Goal: Task Accomplishment & Management: Use online tool/utility

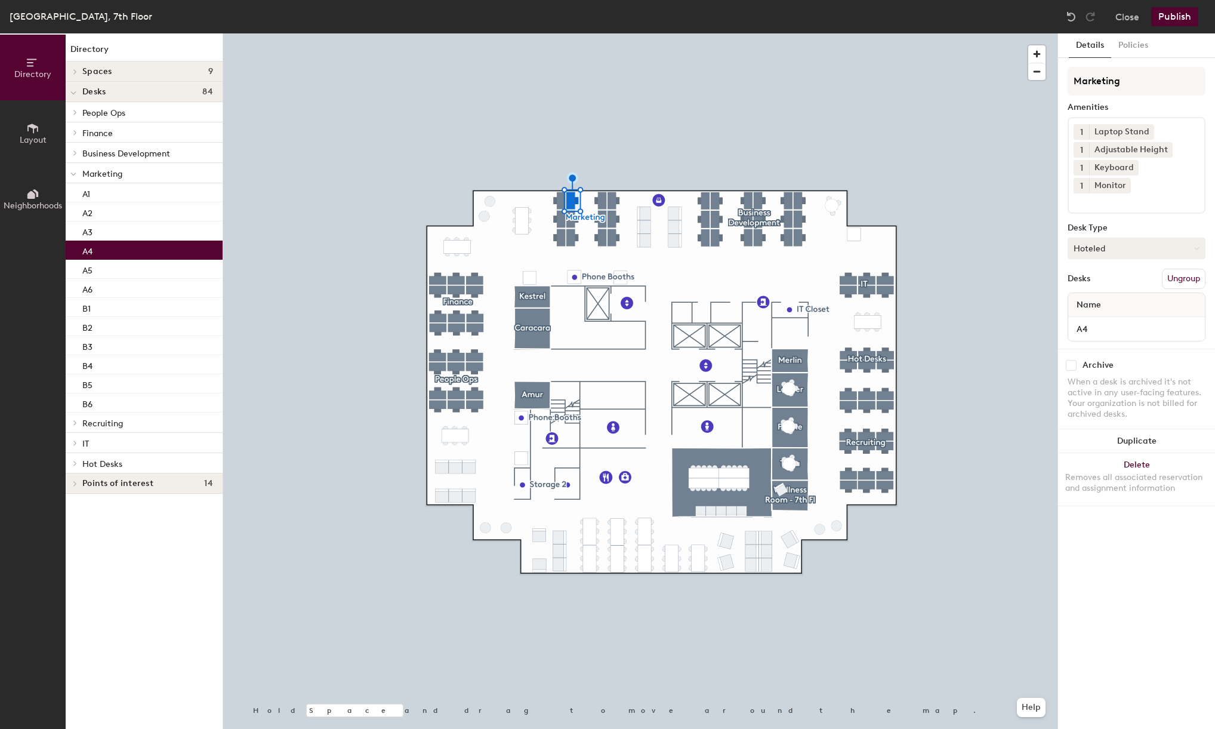
click at [1124, 238] on button "Hoteled" at bounding box center [1137, 248] width 138 height 21
click at [1098, 276] on div "Assigned" at bounding box center [1127, 285] width 119 height 18
click at [479, 33] on div at bounding box center [640, 33] width 834 height 0
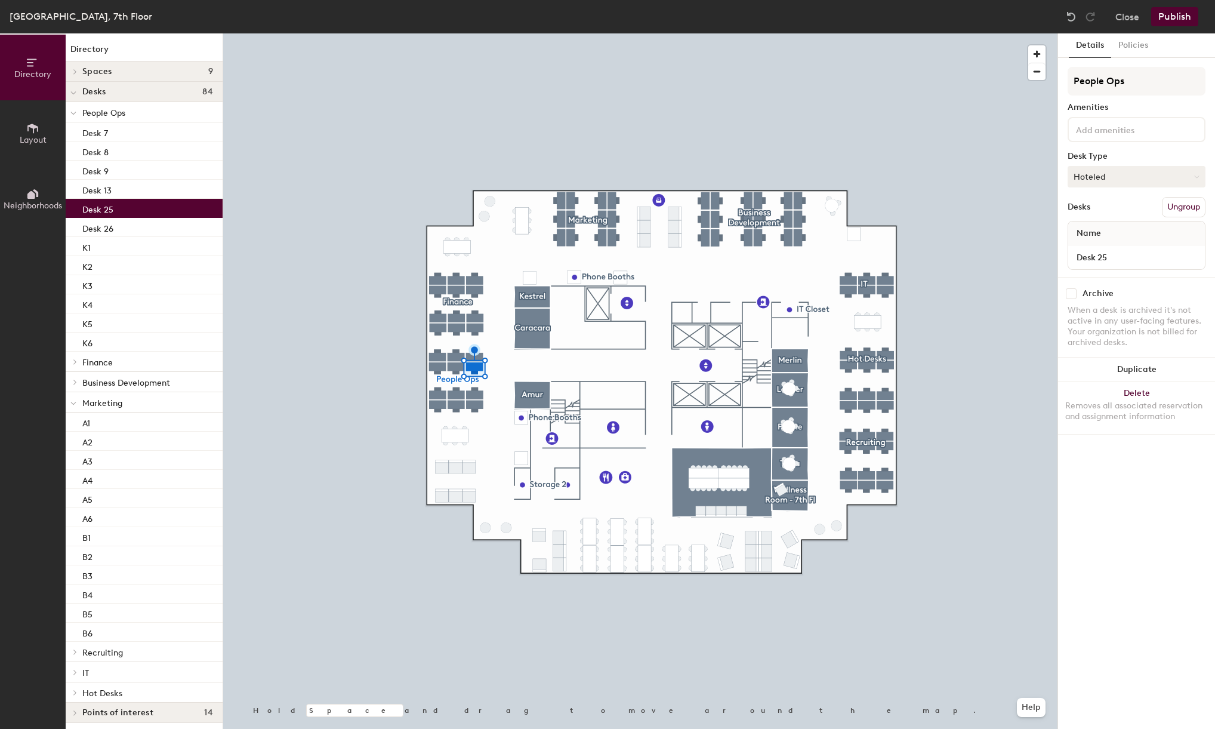
click at [1085, 177] on button "Hoteled" at bounding box center [1137, 176] width 138 height 21
click at [1090, 211] on div "Assigned" at bounding box center [1127, 214] width 119 height 18
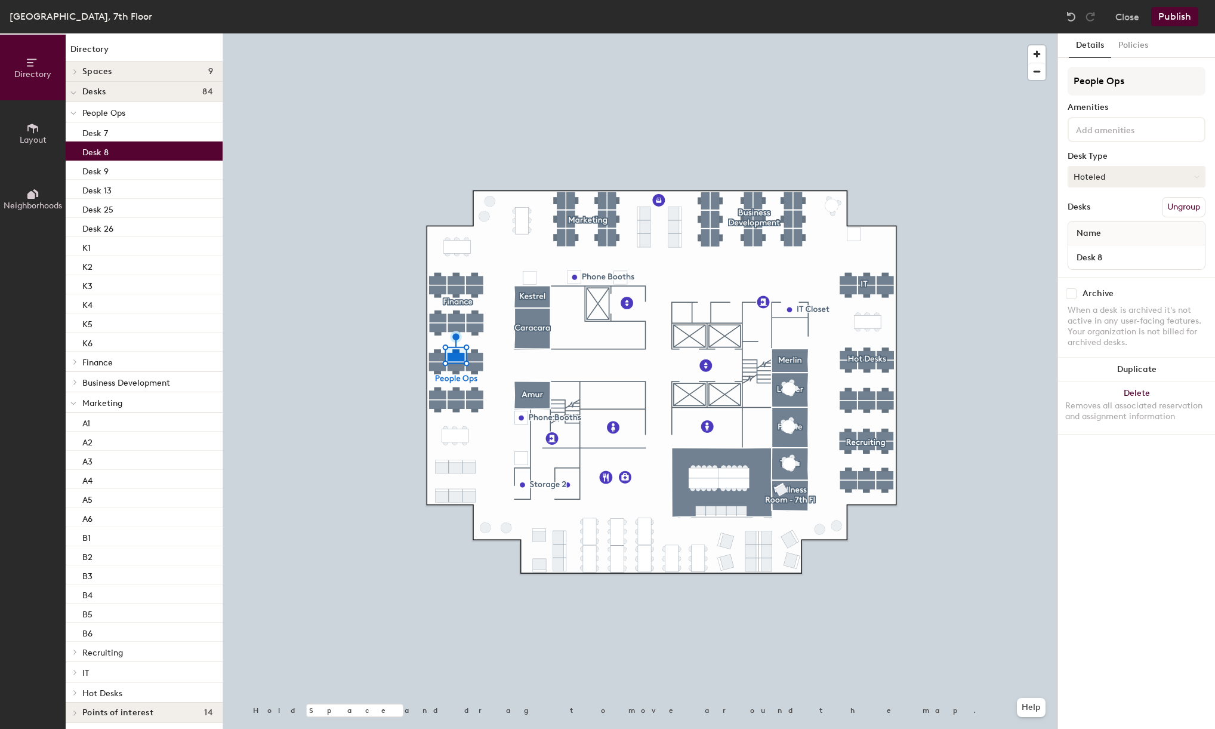
click at [1137, 172] on button "Hoteled" at bounding box center [1137, 176] width 138 height 21
click at [1102, 214] on div "Assigned" at bounding box center [1127, 214] width 119 height 18
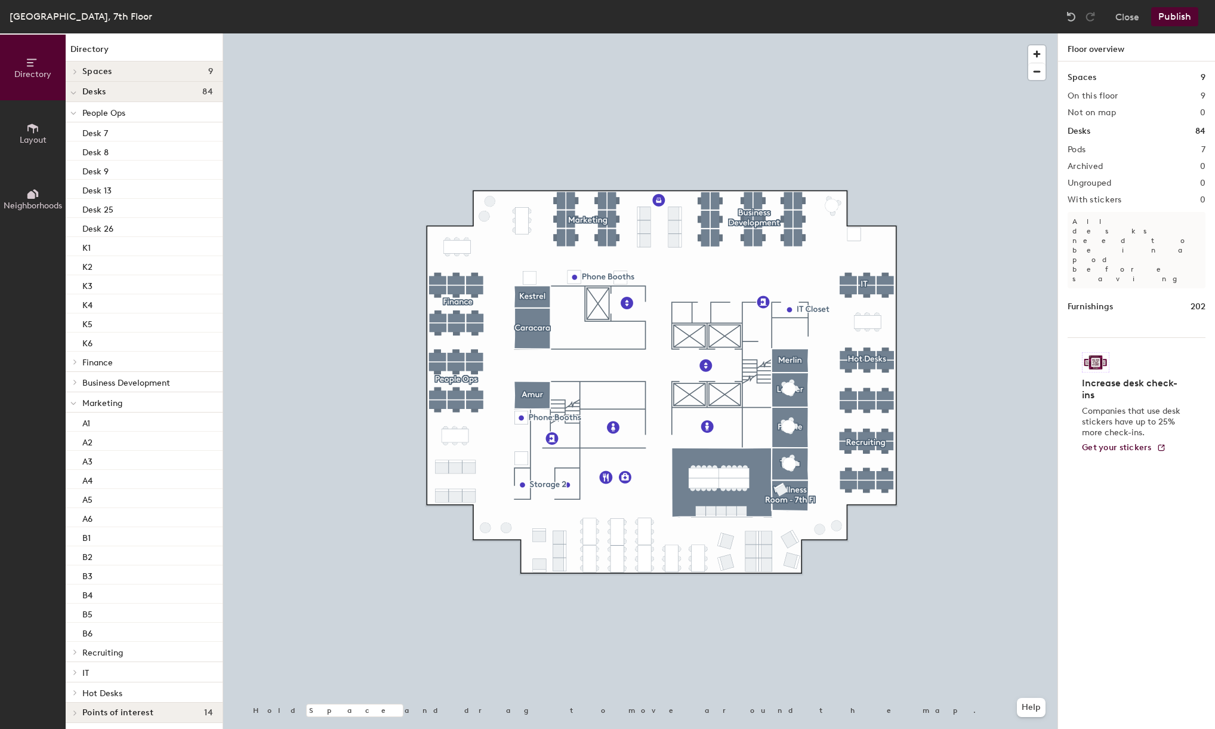
click at [1173, 20] on button "Publish" at bounding box center [1174, 16] width 47 height 19
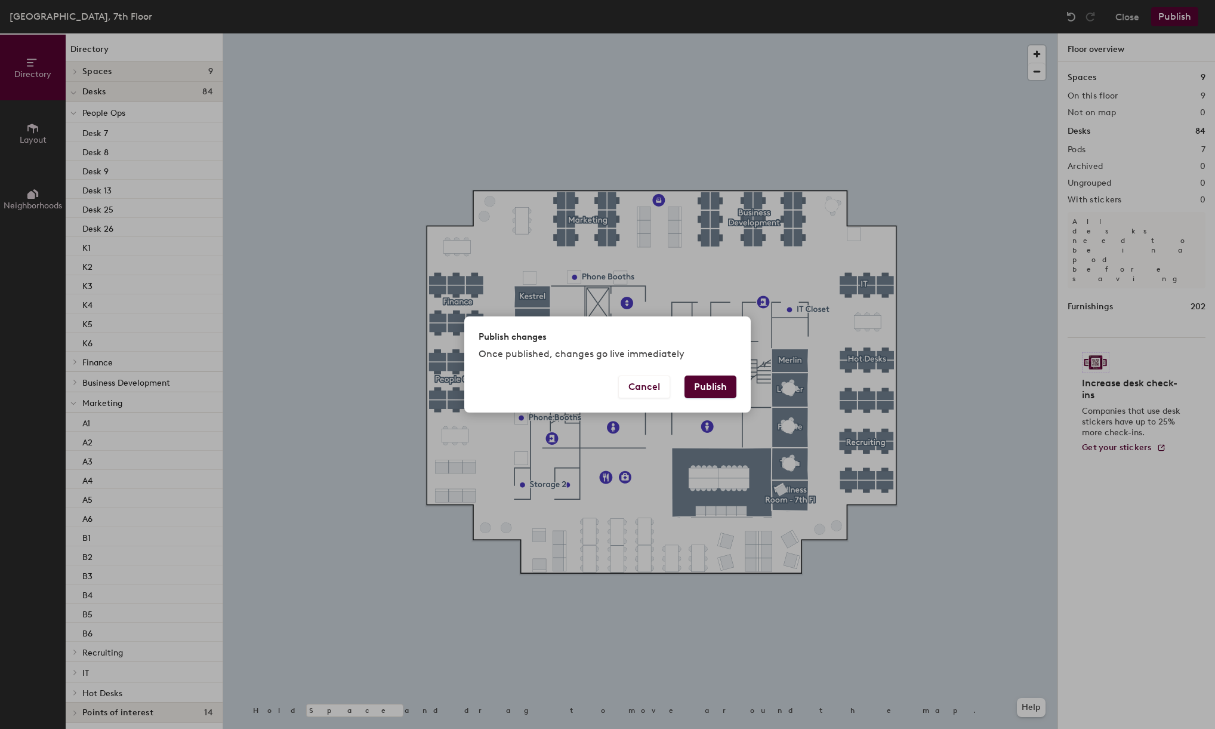
click at [713, 383] on button "Publish" at bounding box center [710, 386] width 52 height 23
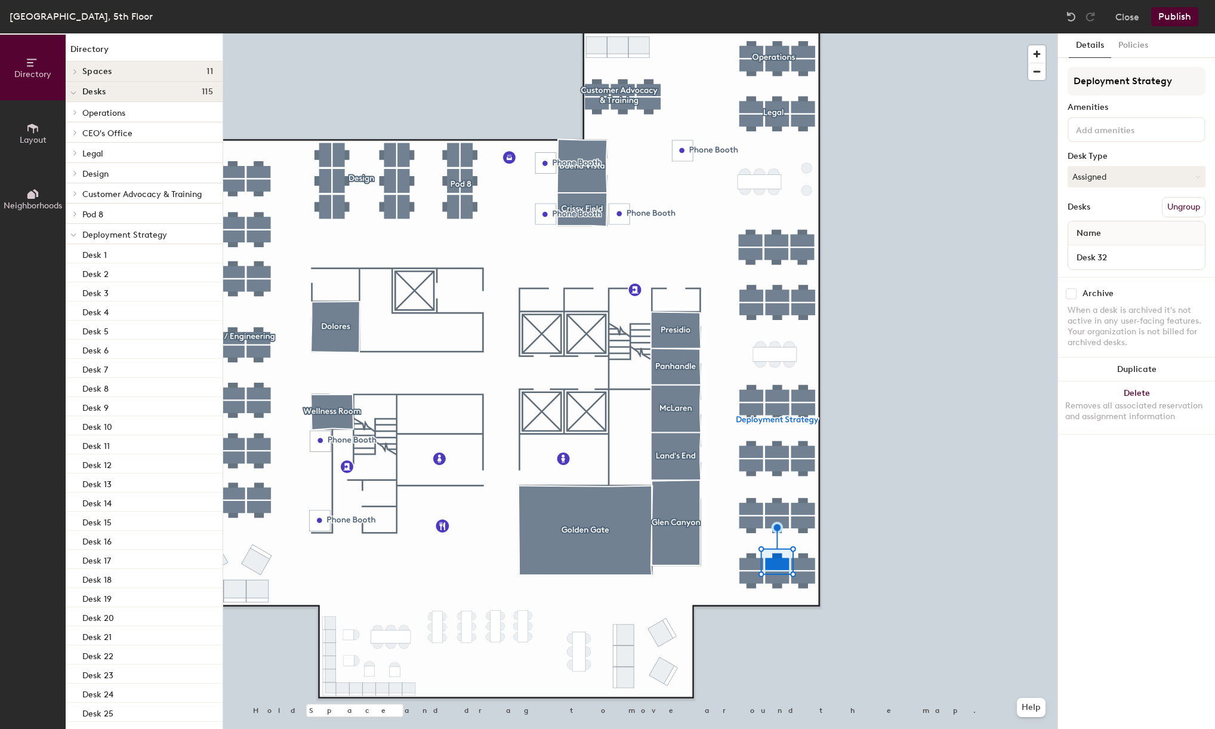
click at [1125, 3] on div "[GEOGRAPHIC_DATA], 5th Floor Close Publish" at bounding box center [607, 16] width 1215 height 33
click at [1127, 18] on button "Close" at bounding box center [1127, 16] width 24 height 19
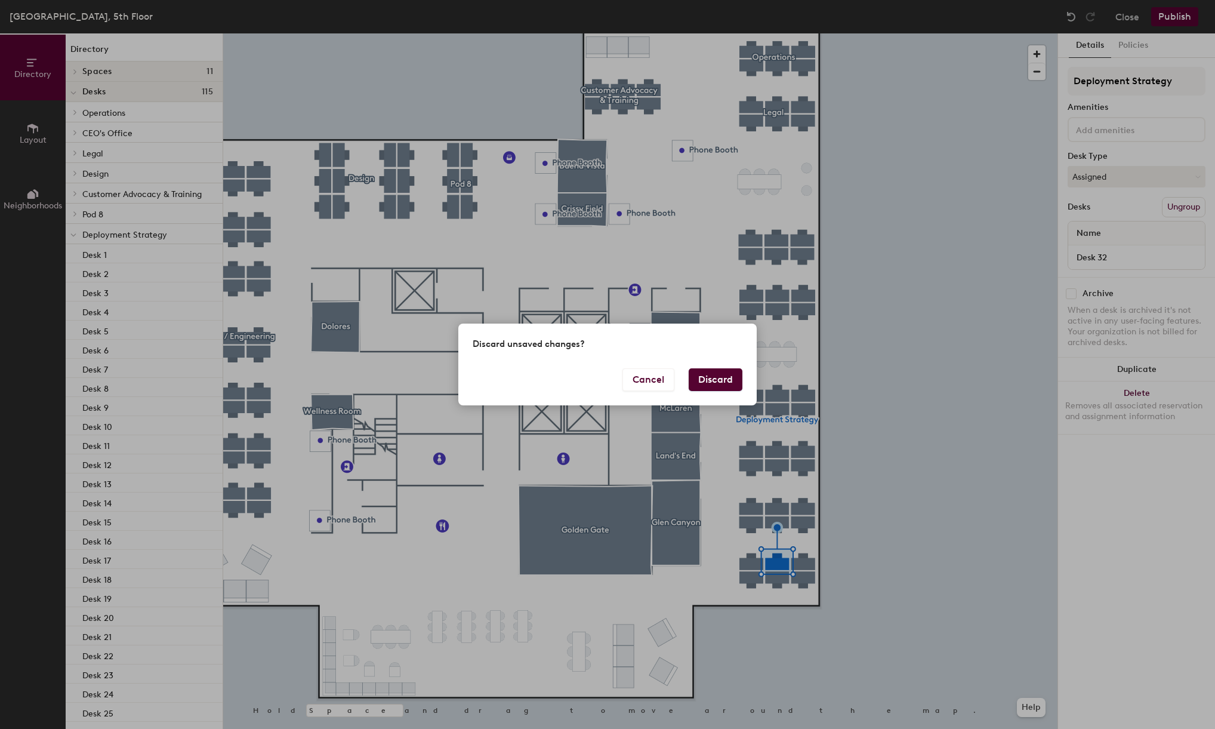
click at [716, 381] on button "Discard" at bounding box center [716, 379] width 54 height 23
